Goal: Transaction & Acquisition: Purchase product/service

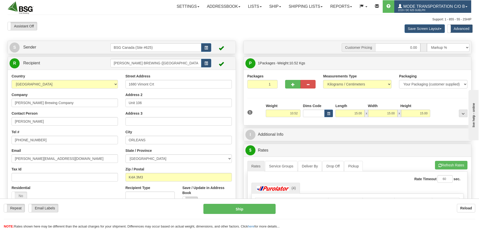
click at [436, 8] on span "Mode Transportation c/o B" at bounding box center [433, 6] width 63 height 4
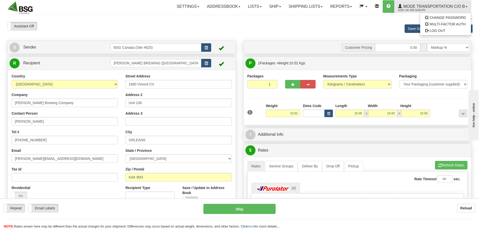
click at [345, 28] on div "Save Screen Layout Save Layout Reset to Default Standard Advanced" at bounding box center [377, 29] width 197 height 14
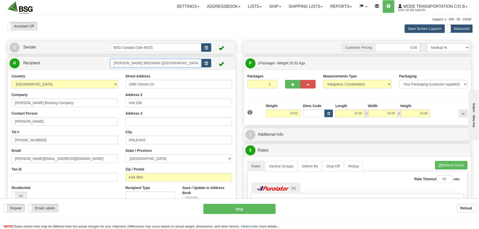
click at [177, 65] on input "[PERSON_NAME] BREWING ([GEOGRAPHIC_DATA])" at bounding box center [155, 63] width 91 height 9
drag, startPoint x: 176, startPoint y: 62, endPoint x: 102, endPoint y: 58, distance: 74.3
click at [102, 59] on tr "R Recipient [PERSON_NAME] BREWING ([GEOGRAPHIC_DATA])" at bounding box center [122, 63] width 225 height 10
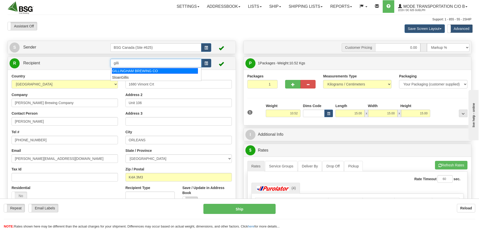
click at [131, 70] on div "GILLINGHAM BREWING CO" at bounding box center [155, 71] width 86 height 6
type input "GILLINGHAM BREWING CO"
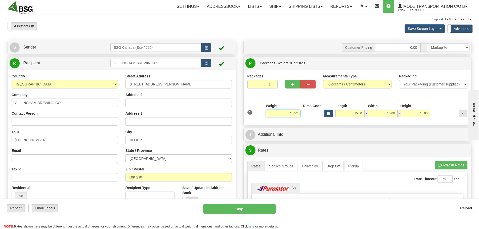
drag, startPoint x: 282, startPoint y: 114, endPoint x: 335, endPoint y: 115, distance: 52.6
click at [335, 115] on div "1 Weight 10.52 Dims Code x x" at bounding box center [357, 112] width 223 height 18
paste input "21.4000"
type input "21.4000"
type input "2"
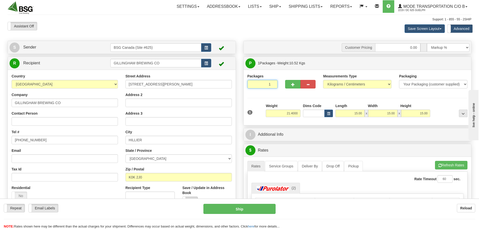
type input "21.40"
click at [272, 83] on input "2" at bounding box center [263, 84] width 30 height 9
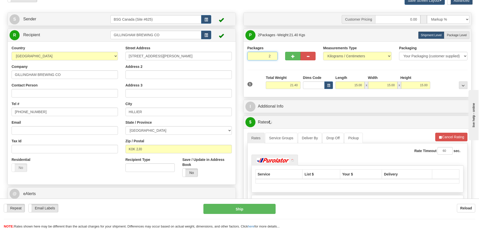
scroll to position [50, 0]
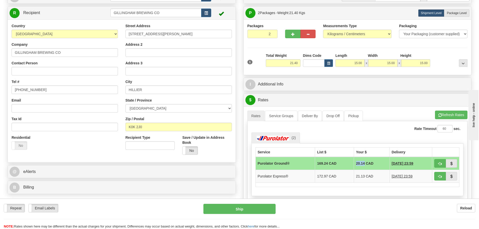
drag, startPoint x: 351, startPoint y: 163, endPoint x: 360, endPoint y: 166, distance: 8.9
click at [360, 166] on td "20.14 CAD" at bounding box center [372, 163] width 36 height 13
copy td "20.14"
type input "3"
click at [272, 33] on input "3" at bounding box center [263, 34] width 30 height 9
